Goal: Find specific page/section

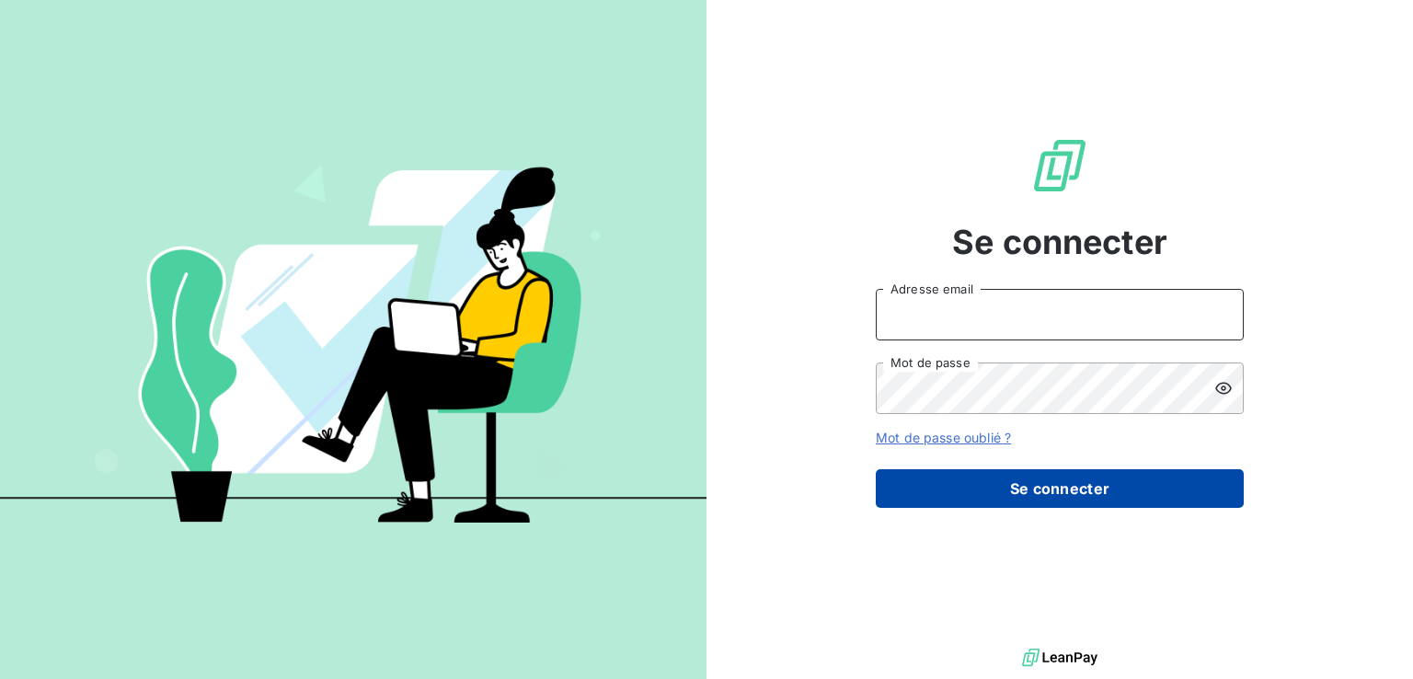
type input "oceane.huguet@groupe-ydyle.fr"
click at [1009, 476] on button "Se connecter" at bounding box center [1060, 488] width 368 height 39
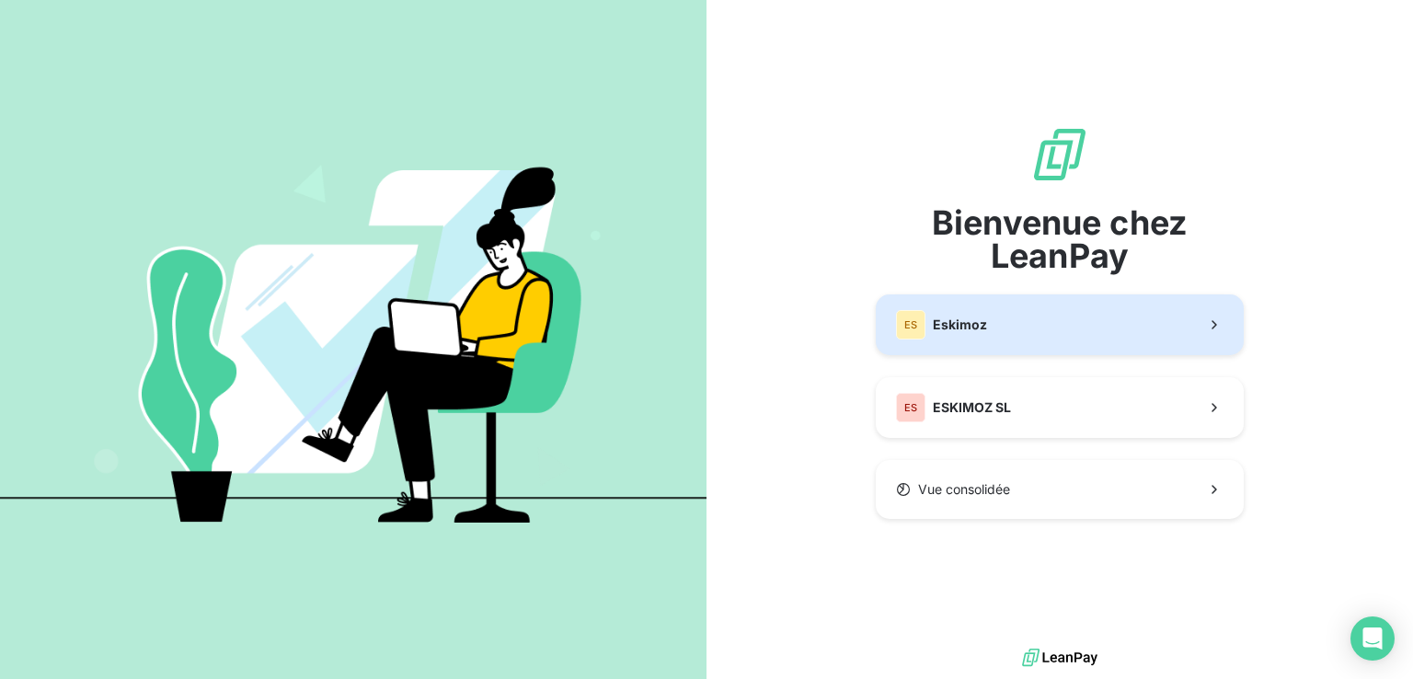
click at [989, 339] on button "ES Eskimoz" at bounding box center [1060, 324] width 368 height 61
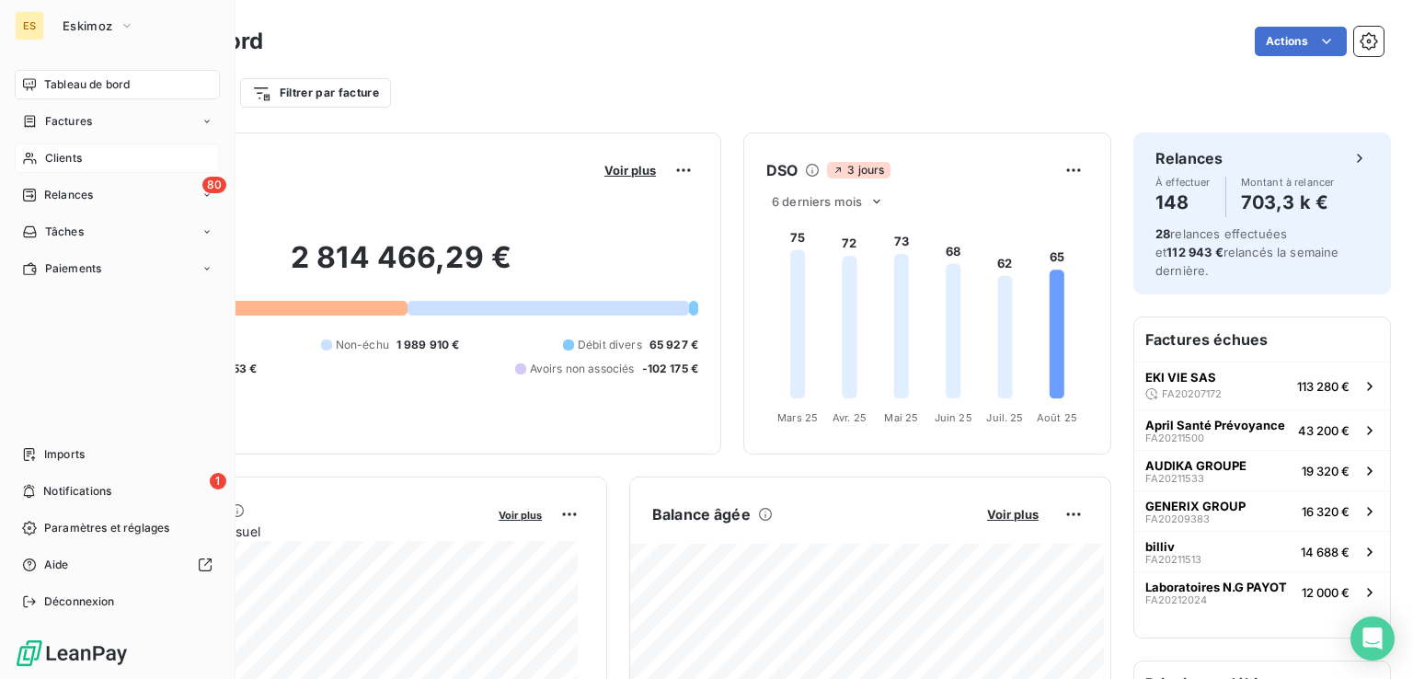
click at [75, 157] on span "Clients" at bounding box center [63, 158] width 37 height 17
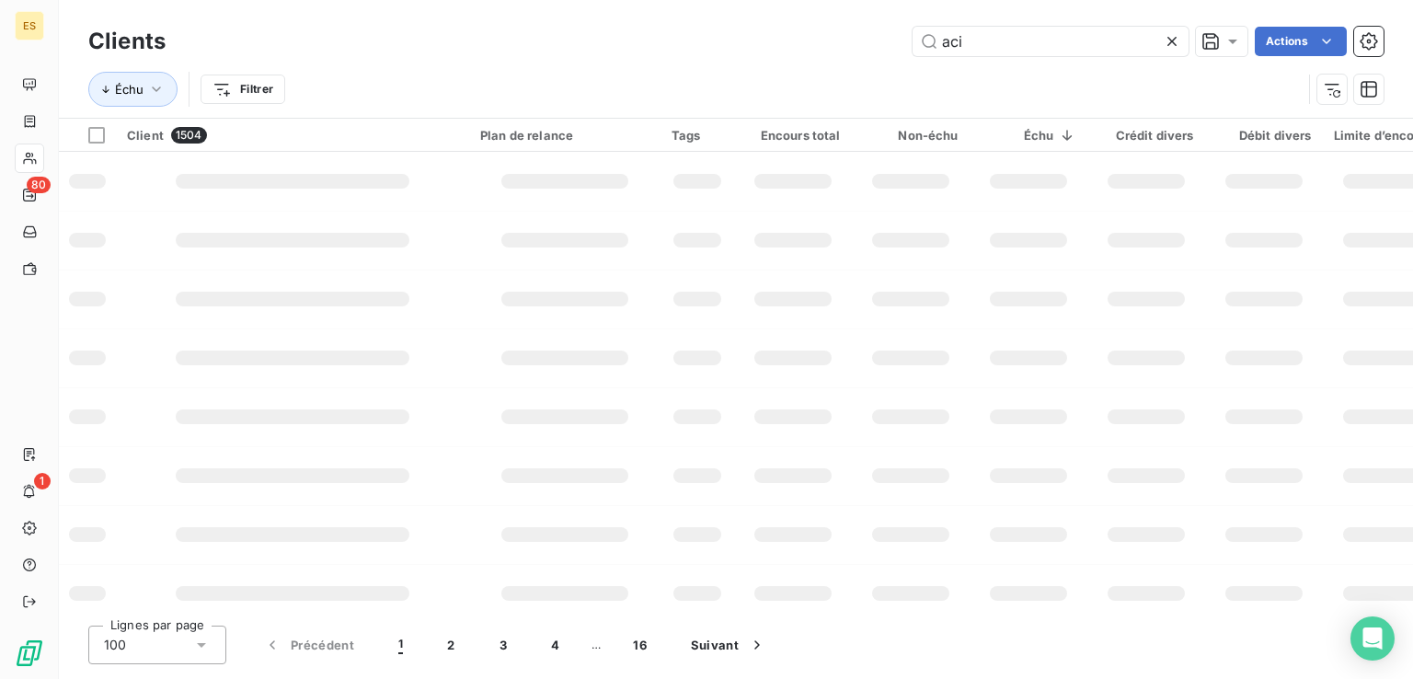
type input "aci"
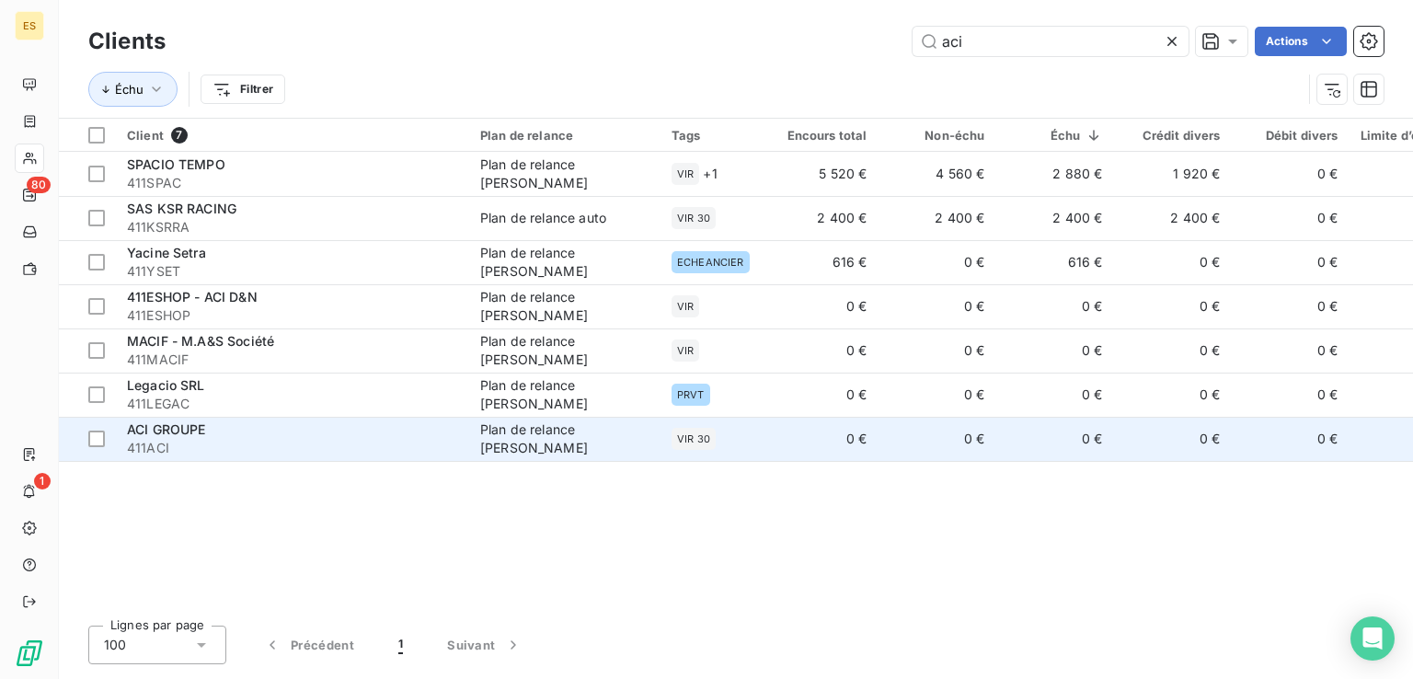
click at [398, 450] on span "411ACI" at bounding box center [292, 448] width 331 height 18
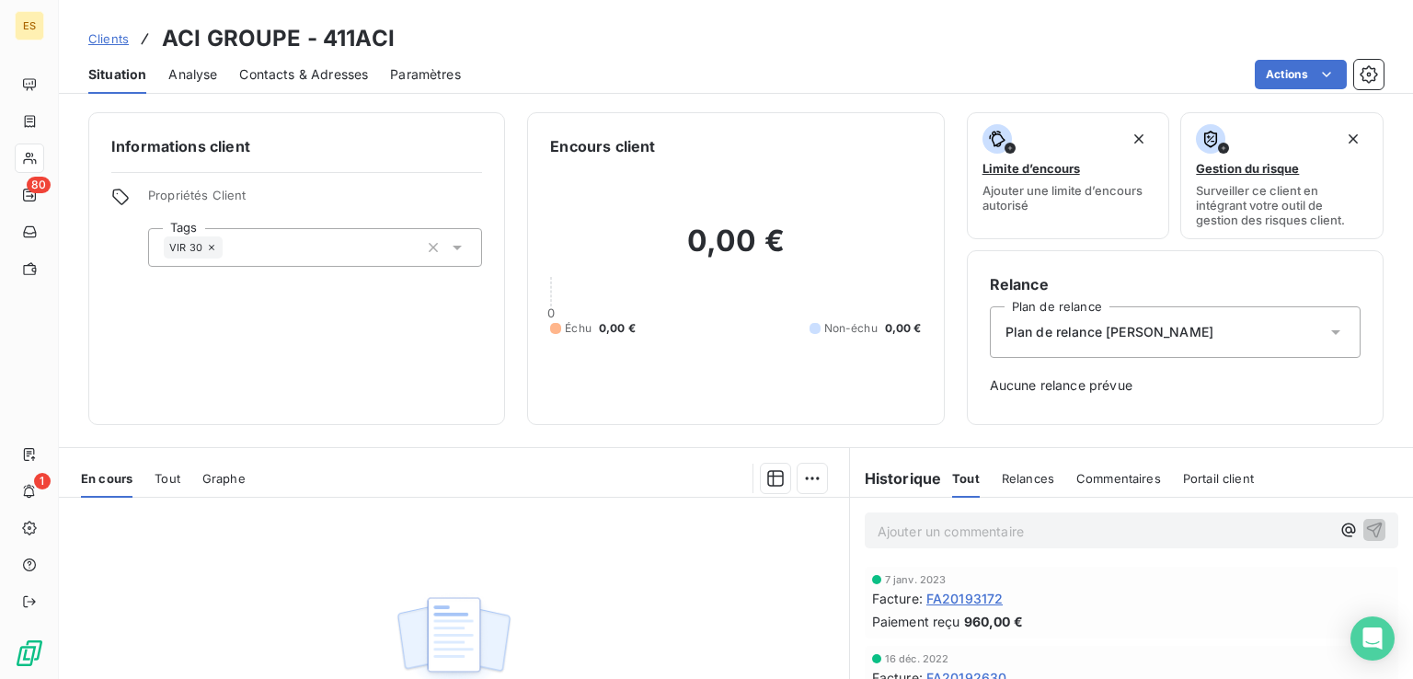
click at [157, 489] on div "Tout" at bounding box center [168, 478] width 26 height 39
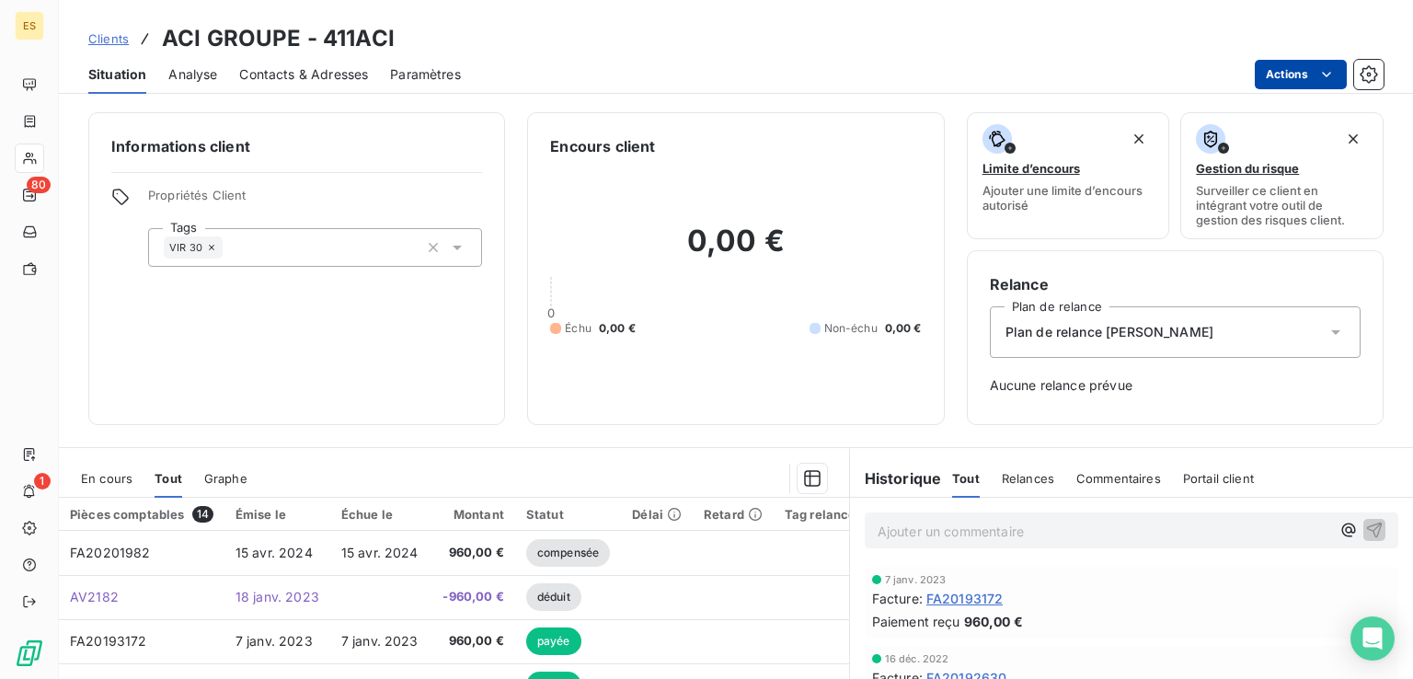
click at [1288, 66] on html "ES 80 1 Clients ACI GROUPE - 411ACI Situation Analyse Contacts & Adresses Param…" at bounding box center [706, 339] width 1413 height 679
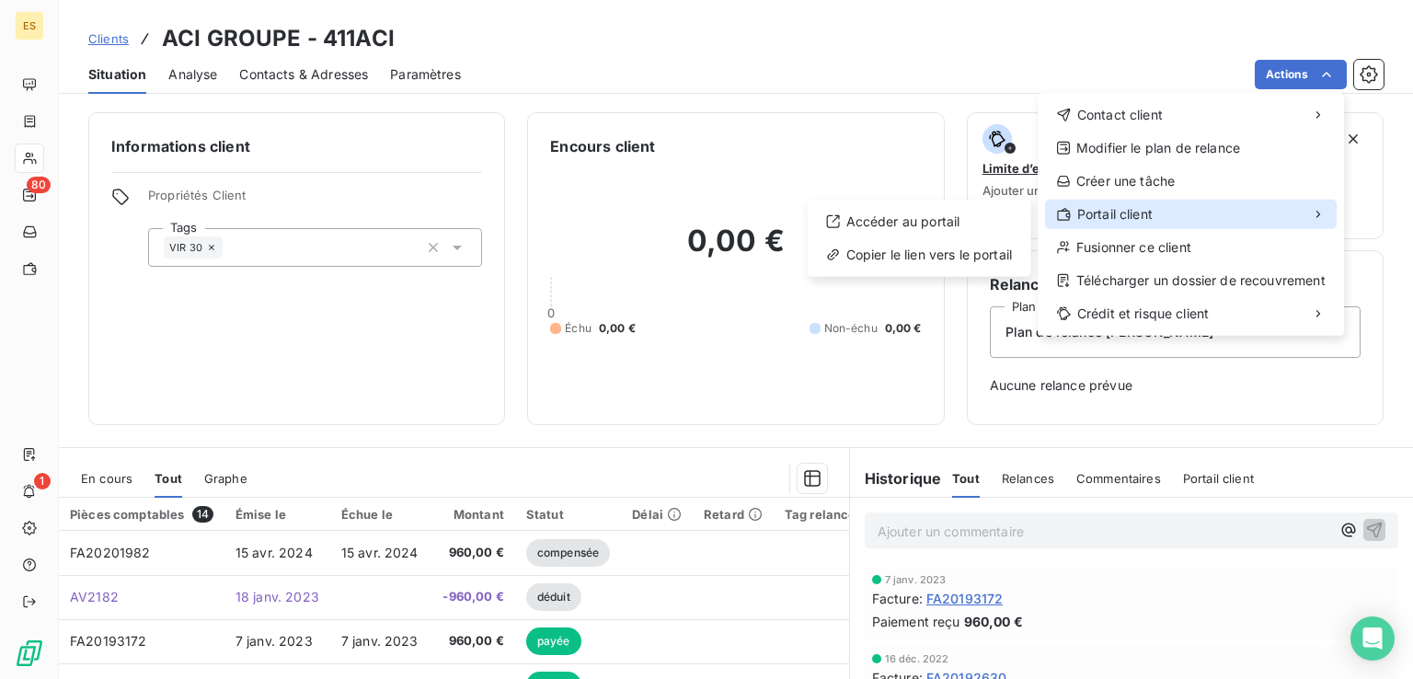
click at [1163, 212] on div "Portail client" at bounding box center [1191, 214] width 292 height 29
click at [978, 236] on div "Accéder au portail Copier le lien vers le portail" at bounding box center [920, 238] width 224 height 77
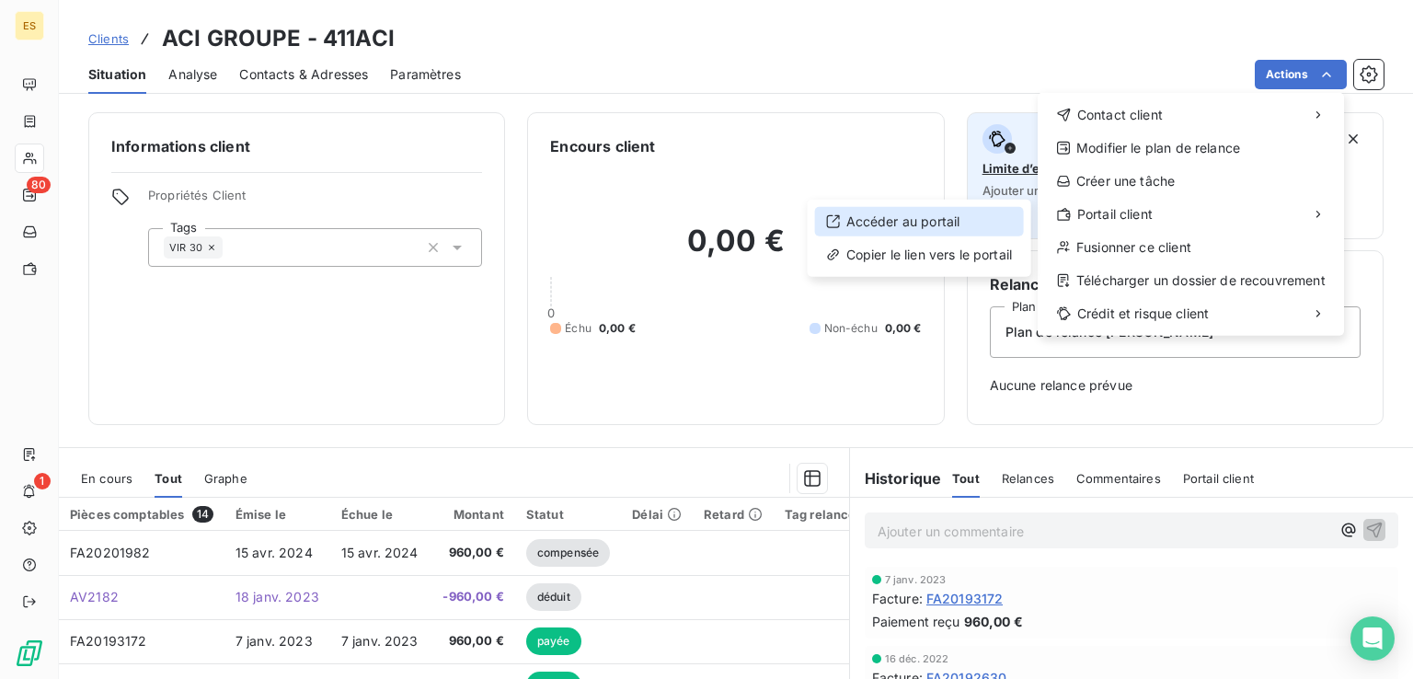
click at [968, 228] on div "Accéder au portail" at bounding box center [919, 221] width 209 height 29
